Goal: Share content: Share content

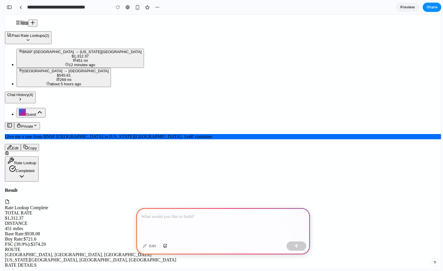
click at [157, 218] on p at bounding box center [222, 216] width 163 height 7
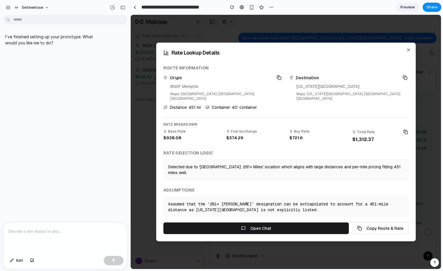
click at [32, 56] on div "I've finished setting up your prototype. What would you like me to do?" at bounding box center [63, 119] width 127 height 205
click at [35, 38] on p "I've finished setting up your prototype. What would you like me to do?" at bounding box center [53, 40] width 97 height 12
click at [36, 238] on div at bounding box center [65, 237] width 124 height 31
click at [195, 56] on div "Rate Lookup Details" at bounding box center [285, 51] width 259 height 17
click at [46, 39] on p "I've finished setting up your prototype. What would you like me to do?" at bounding box center [53, 40] width 97 height 12
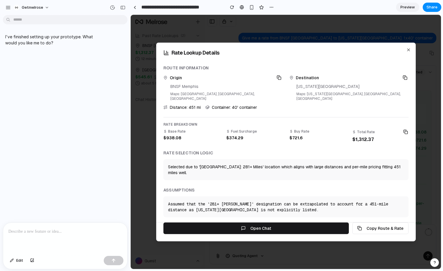
click at [35, 229] on p at bounding box center [65, 231] width 114 height 7
click at [54, 232] on p at bounding box center [65, 231] width 114 height 7
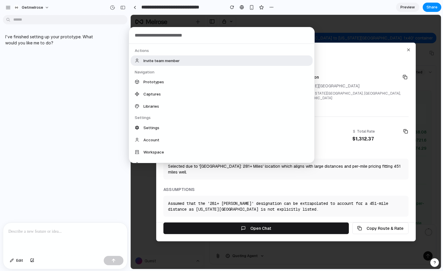
click at [20, 21] on body "**********" at bounding box center [221, 135] width 443 height 271
click at [21, 18] on div "Actions Invite team member Navigation Prototypes Captures Libraries Settings Se…" at bounding box center [221, 135] width 443 height 271
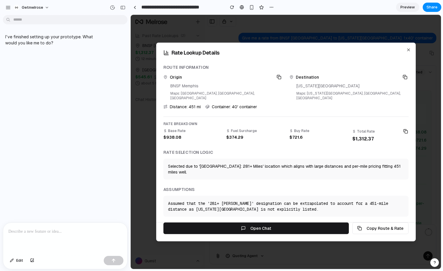
click at [46, 237] on div at bounding box center [65, 237] width 124 height 31
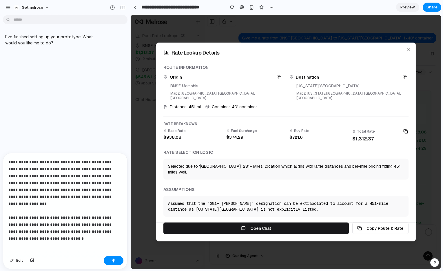
click at [53, 234] on p "**********" at bounding box center [65, 196] width 114 height 76
click at [56, 229] on p "**********" at bounding box center [65, 196] width 114 height 76
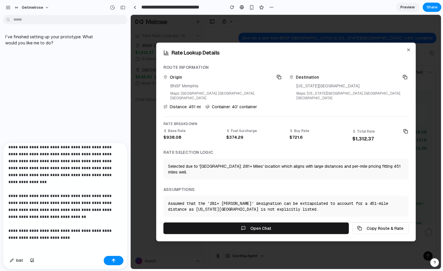
scroll to position [24, 0]
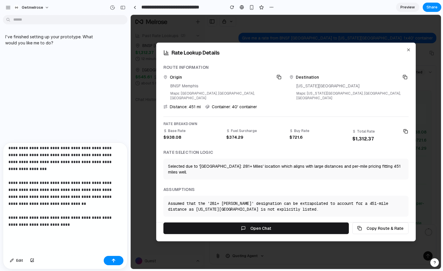
click at [82, 220] on p "**********" at bounding box center [65, 178] width 114 height 111
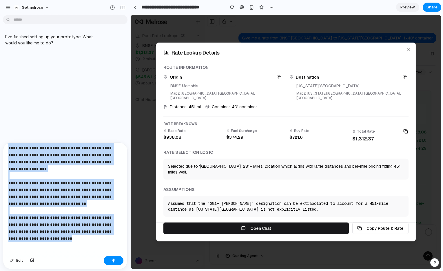
scroll to position [0, 0]
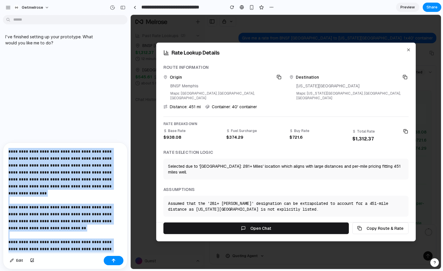
copy p "**********"
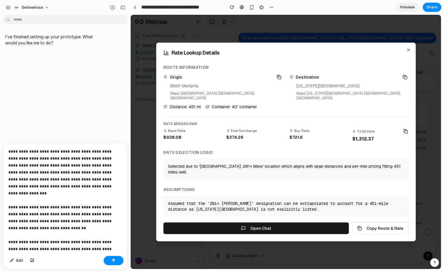
scroll to position [38, 0]
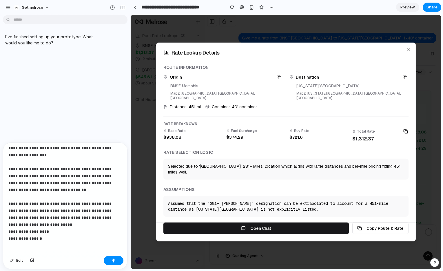
click at [56, 224] on p "**********" at bounding box center [65, 182] width 114 height 146
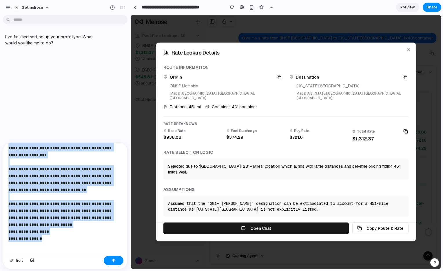
scroll to position [0, 0]
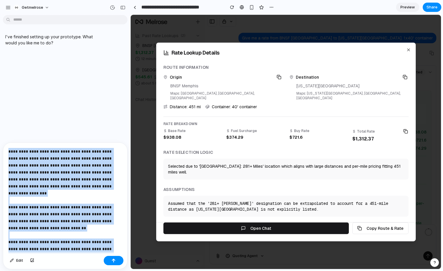
copy p "**********"
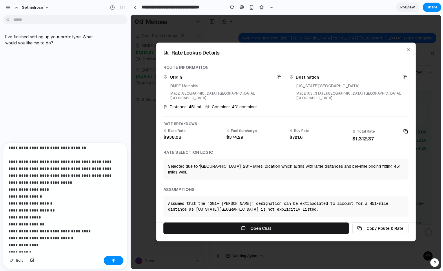
scroll to position [81, 0]
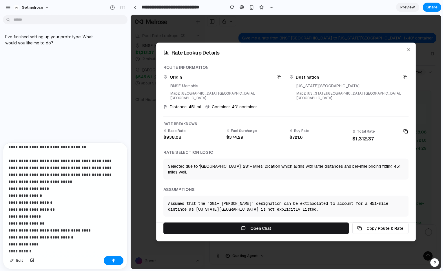
click at [122, 168] on p "**********" at bounding box center [65, 157] width 114 height 181
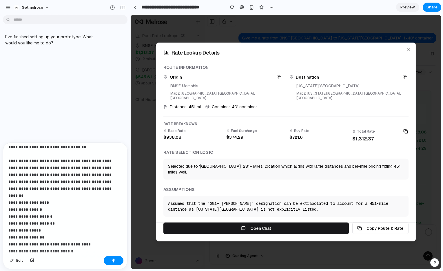
scroll to position [101, 0]
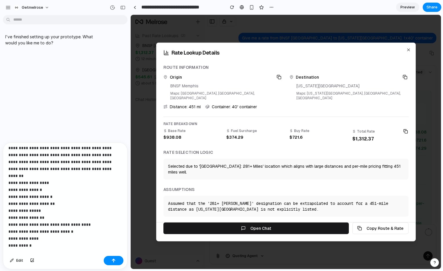
click at [25, 239] on div "**********" at bounding box center [65, 198] width 124 height 111
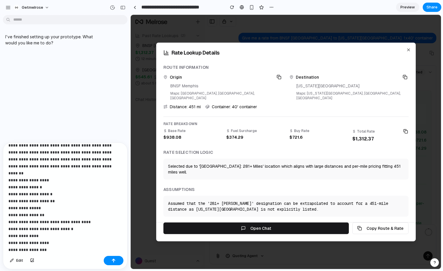
scroll to position [136, 0]
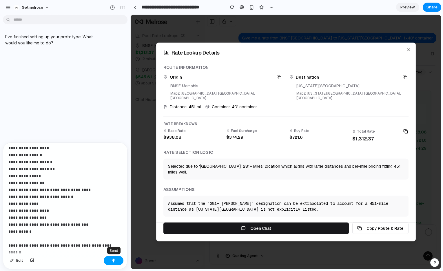
click at [116, 261] on button "button" at bounding box center [114, 259] width 20 height 9
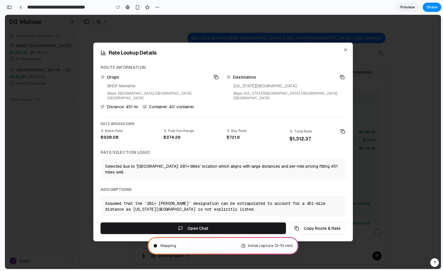
scroll to position [261, 0]
type input "**********"
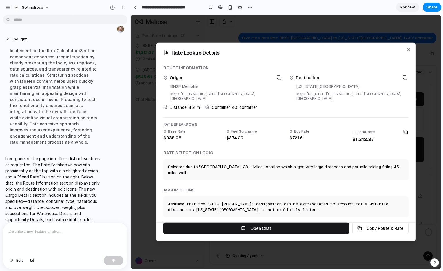
scroll to position [213, 0]
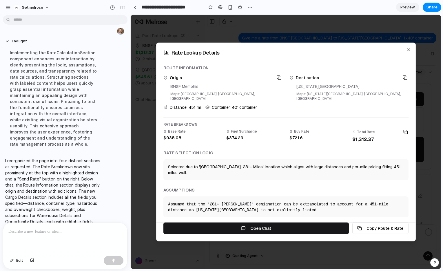
click at [198, 55] on h2 "Rate Lookup Details" at bounding box center [285, 53] width 245 height 6
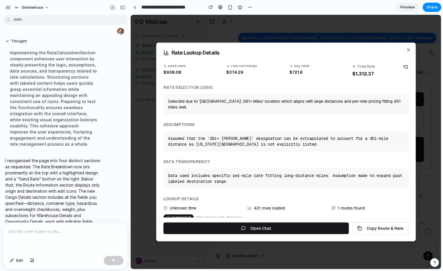
scroll to position [0, 0]
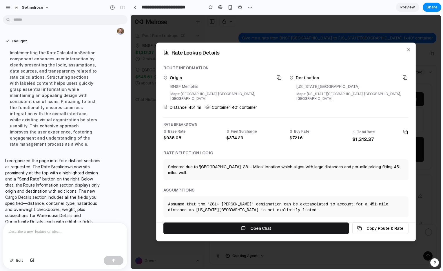
click at [312, 24] on div at bounding box center [286, 142] width 310 height 254
click at [408, 49] on icon "button" at bounding box center [408, 50] width 5 height 5
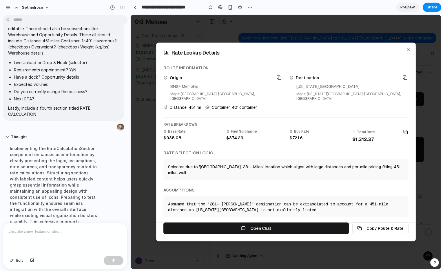
scroll to position [10, 0]
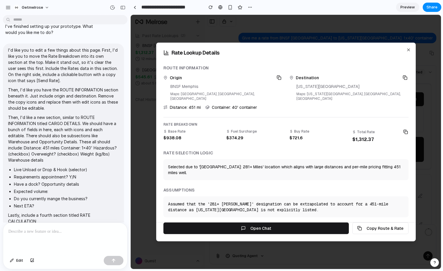
click at [407, 48] on icon "button" at bounding box center [408, 50] width 5 height 5
click at [407, 50] on icon "button" at bounding box center [408, 50] width 5 height 5
click at [179, 27] on div at bounding box center [286, 142] width 310 height 254
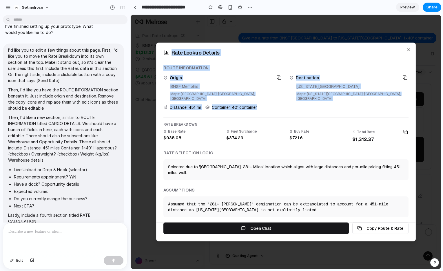
drag, startPoint x: 146, startPoint y: 38, endPoint x: 254, endPoint y: 109, distance: 128.8
click at [254, 109] on body "Past Rate Lookups ( 2 ) BNSF [GEOGRAPHIC_DATA] → [US_STATE][GEOGRAPHIC_DATA] $1…" at bounding box center [286, 142] width 310 height 254
click at [254, 109] on div "Route Information Origin BNSF [GEOGRAPHIC_DATA] Maps: [GEOGRAPHIC_DATA], [GEOGR…" at bounding box center [285, 179] width 245 height 228
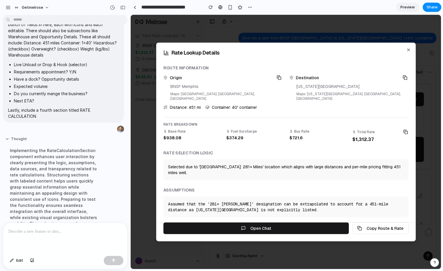
scroll to position [227, 0]
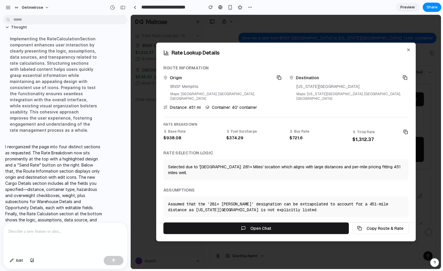
click at [43, 235] on div at bounding box center [65, 237] width 124 height 31
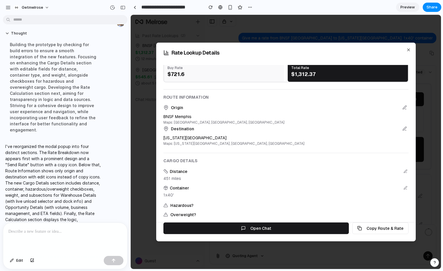
scroll to position [0, 0]
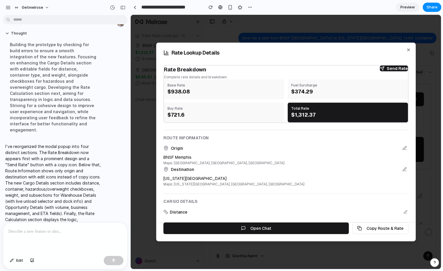
click at [76, 237] on div at bounding box center [65, 237] width 124 height 31
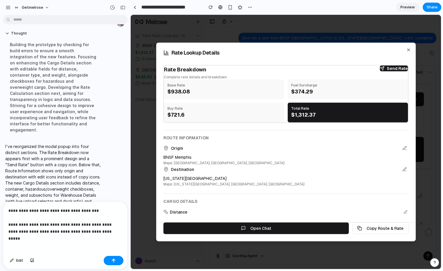
click at [109, 233] on p "**********" at bounding box center [65, 221] width 114 height 28
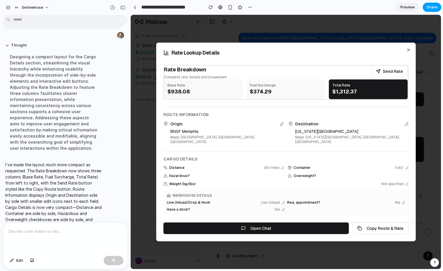
click at [430, 9] on span "Share" at bounding box center [431, 7] width 11 height 6
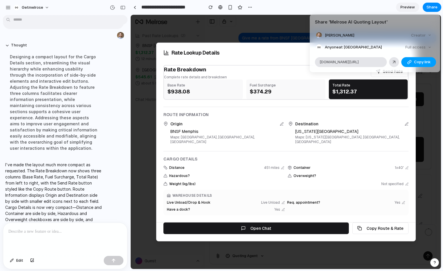
click at [414, 62] on span "Copy link" at bounding box center [422, 62] width 17 height 6
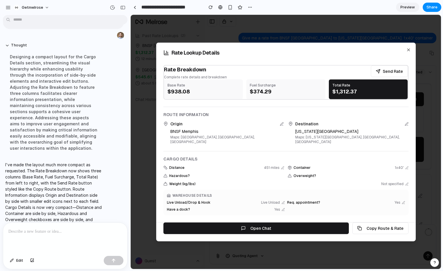
click at [380, 54] on h2 "Rate Lookup Details" at bounding box center [285, 53] width 245 height 6
drag, startPoint x: 384, startPoint y: 71, endPoint x: 384, endPoint y: 59, distance: 11.6
click at [384, 59] on div "Rate Lookup Details Rate Breakdown Complete rate details and breakdown Send Rat…" at bounding box center [286, 142] width 260 height 198
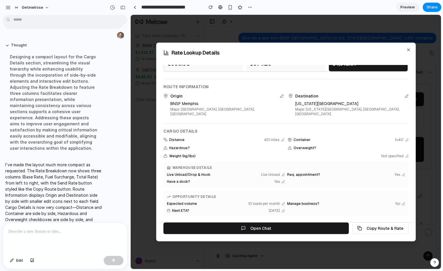
scroll to position [18, 0]
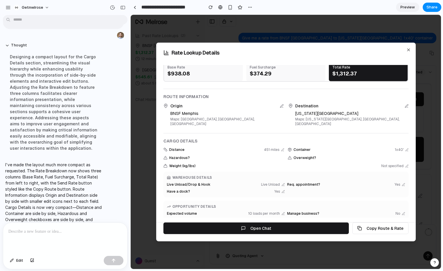
click at [33, 235] on div at bounding box center [65, 237] width 124 height 31
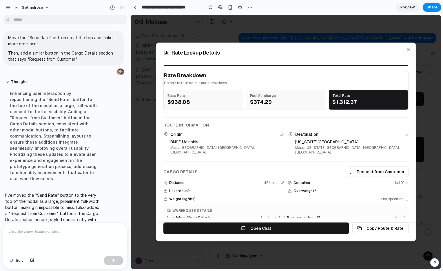
scroll to position [0, 0]
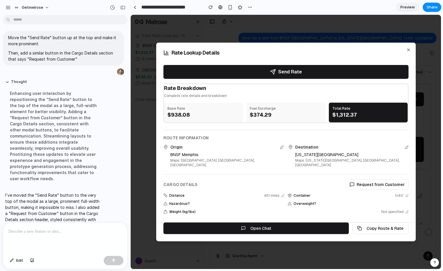
click at [281, 145] on icon at bounding box center [282, 147] width 4 height 4
click at [280, 147] on icon at bounding box center [282, 147] width 4 height 4
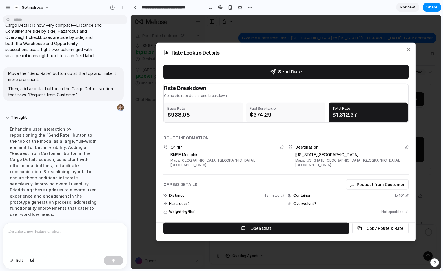
scroll to position [728, 0]
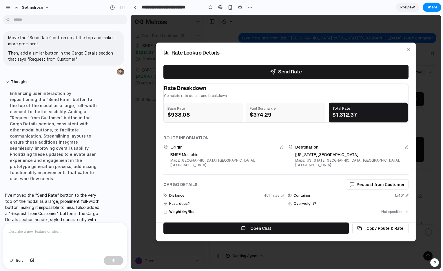
click at [31, 236] on div at bounding box center [65, 237] width 124 height 31
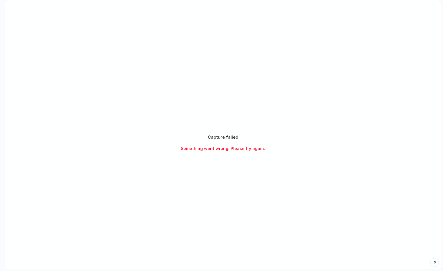
click at [281, 103] on div "Capture failed Something went wrong. Please try again." at bounding box center [223, 142] width 436 height 284
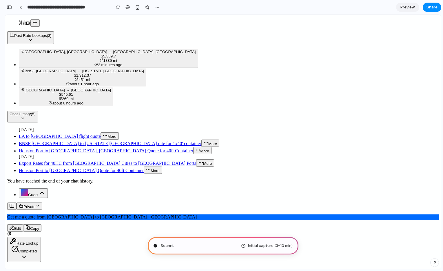
scroll to position [227, 0]
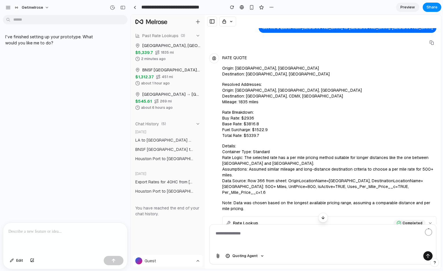
scroll to position [245, 0]
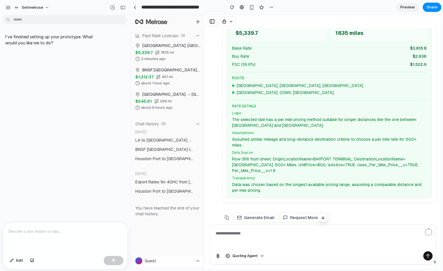
click at [48, 231] on p at bounding box center [65, 231] width 114 height 7
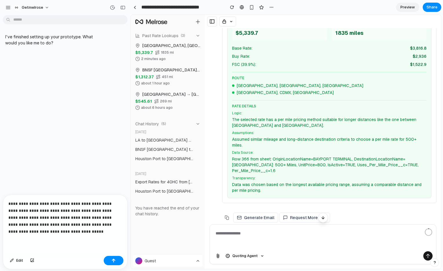
scroll to position [227, 0]
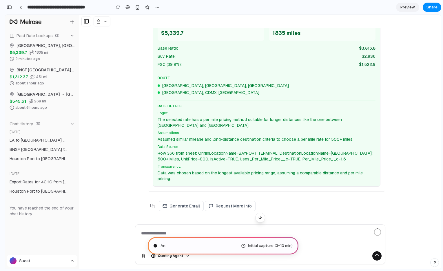
type input "**********"
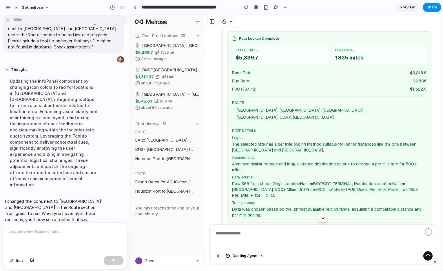
scroll to position [218, 0]
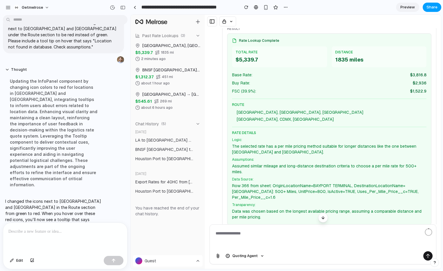
click at [434, 6] on span "Share" at bounding box center [431, 7] width 11 height 6
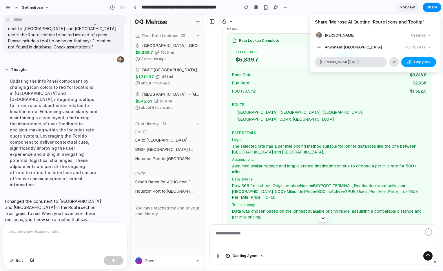
click at [416, 61] on span "Copy link" at bounding box center [422, 62] width 17 height 6
click at [256, 162] on div "Share ' Melrose AI Quoting: Route Icons and Tooltip ' Michael DeLucia Creator A…" at bounding box center [221, 135] width 443 height 271
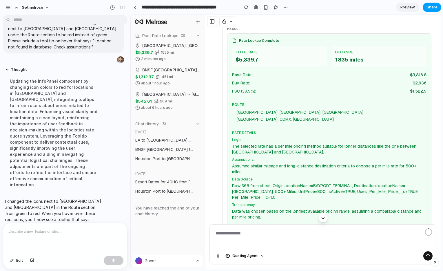
click at [434, 7] on span "Share" at bounding box center [431, 7] width 11 height 6
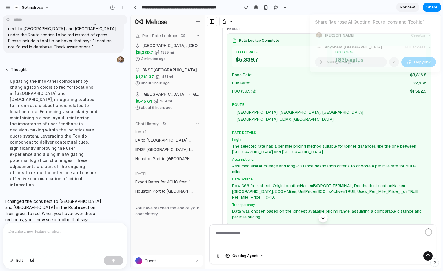
click at [416, 62] on span "Copy link" at bounding box center [422, 62] width 17 height 6
click at [231, 129] on div "Share ' Melrose AI Quoting: Route Icons and Tooltip ' Michael DeLucia Creator A…" at bounding box center [221, 135] width 443 height 271
